Goal: Navigation & Orientation: Understand site structure

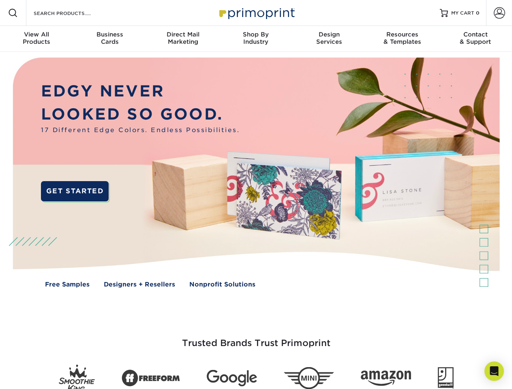
click at [256, 195] on img at bounding box center [255, 178] width 507 height 253
click at [13, 13] on span at bounding box center [13, 13] width 10 height 10
click at [499, 13] on span at bounding box center [499, 12] width 11 height 11
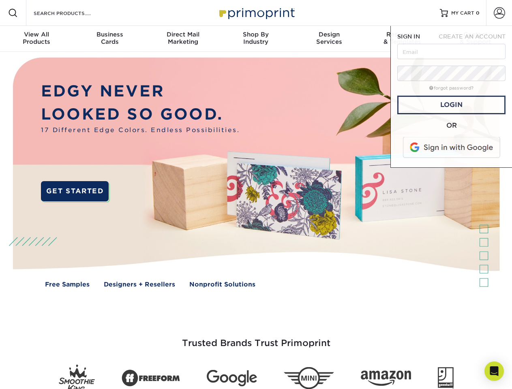
click at [36, 39] on div "View All Products" at bounding box center [36, 38] width 73 height 15
click at [109, 39] on div "Business Cards" at bounding box center [109, 38] width 73 height 15
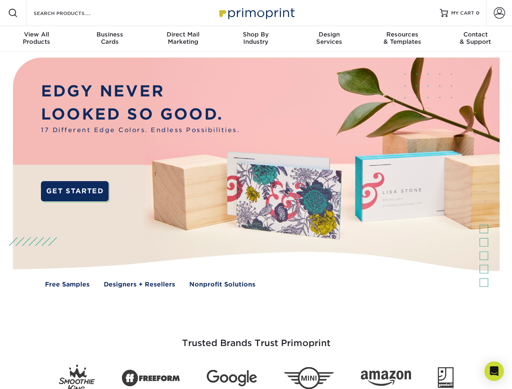
click at [183, 39] on div "Direct Mail Marketing" at bounding box center [182, 38] width 73 height 15
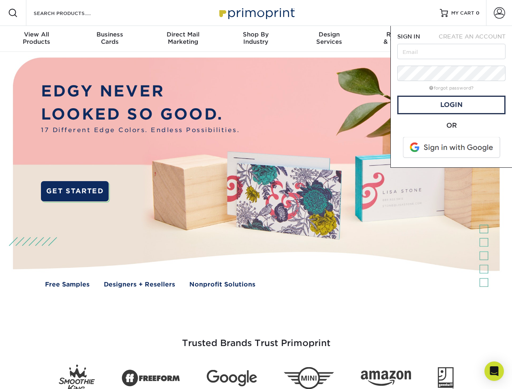
click at [256, 39] on div "Shop By Industry" at bounding box center [255, 38] width 73 height 15
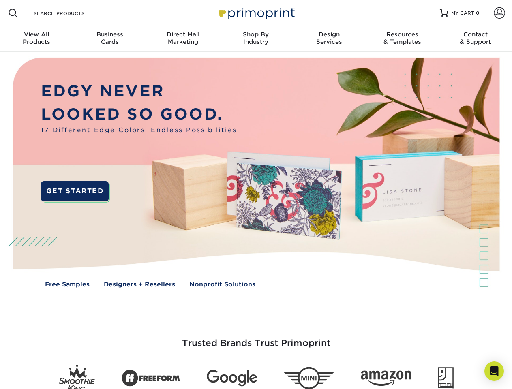
click at [329, 39] on div "Design Services" at bounding box center [329, 38] width 73 height 15
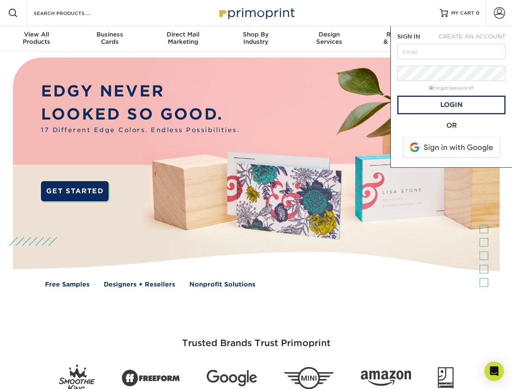
click at [402, 39] on span "SIGN IN" at bounding box center [408, 36] width 23 height 6
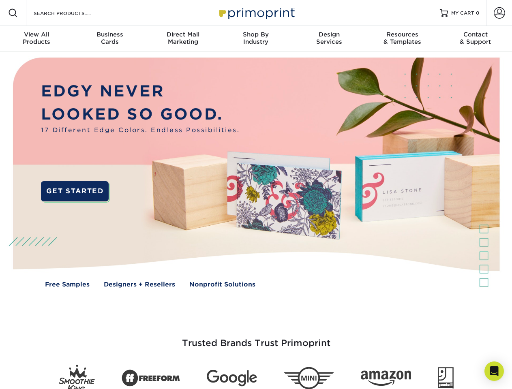
click at [475, 39] on div "Contact & Support" at bounding box center [475, 38] width 73 height 15
